Goal: Task Accomplishment & Management: Complete application form

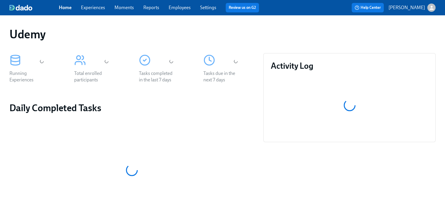
click at [93, 10] on link "Experiences" at bounding box center [93, 8] width 24 height 6
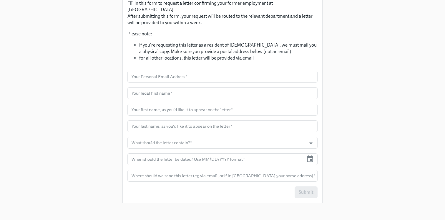
scroll to position [84, 0]
